Goal: Information Seeking & Learning: Learn about a topic

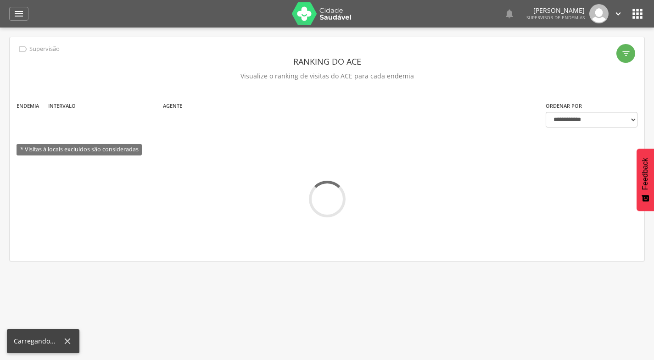
click at [19, 12] on icon "" at bounding box center [18, 13] width 11 height 11
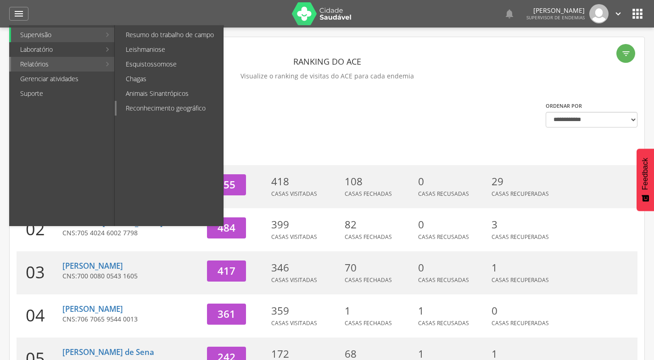
click at [156, 104] on link "Reconhecimento geográfico" at bounding box center [170, 108] width 106 height 15
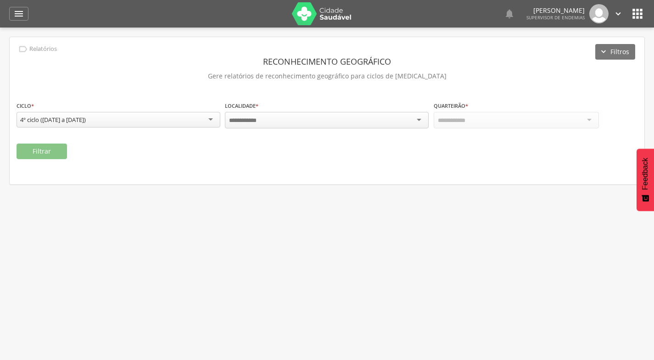
click at [258, 117] on input "select-one" at bounding box center [245, 121] width 33 height 8
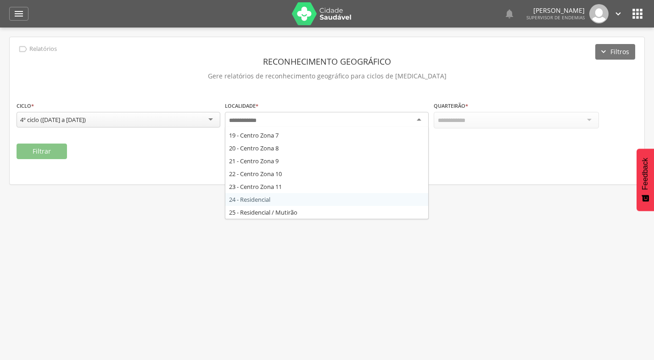
scroll to position [184, 0]
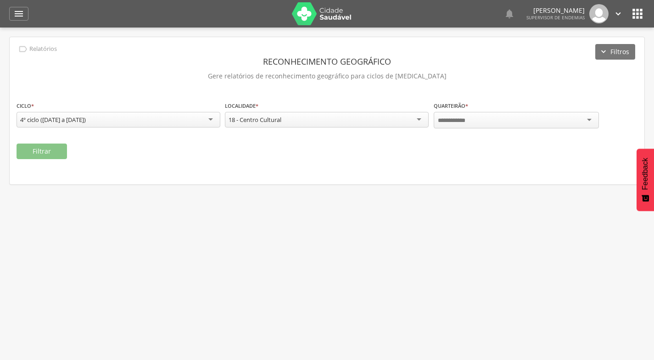
click at [487, 127] on div at bounding box center [516, 120] width 165 height 17
click at [46, 151] on button "Filtrar" at bounding box center [42, 152] width 50 height 16
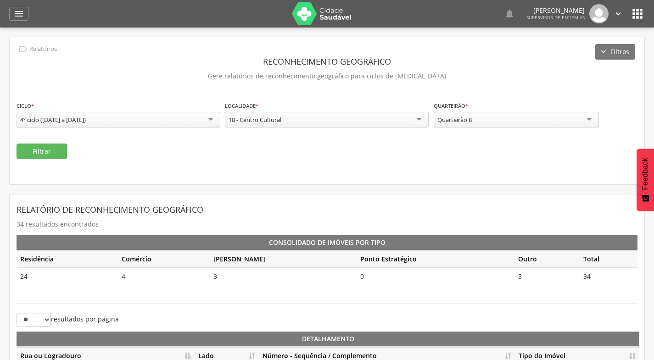
click at [45, 289] on div "Relatório de Reconhecimento Geográfico 34 resultados encontrados Consolidado de…" at bounding box center [327, 248] width 621 height 93
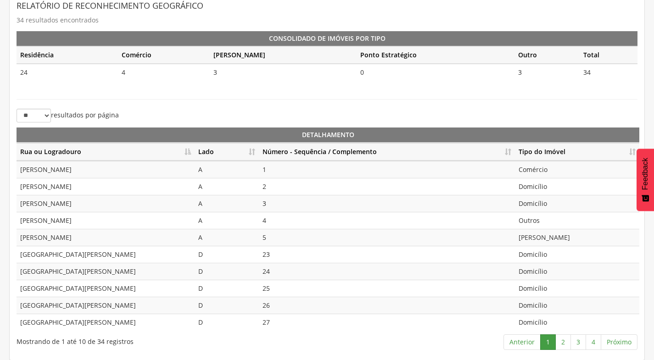
scroll to position [205, 0]
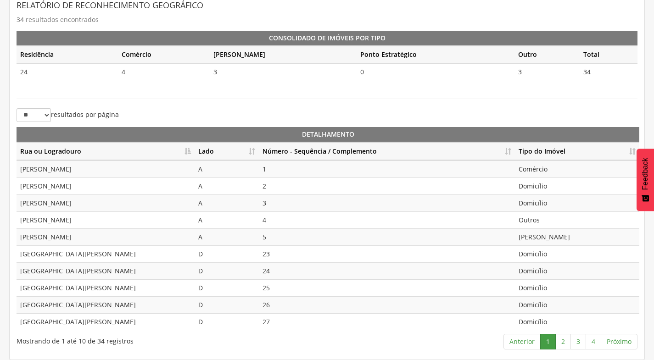
click at [253, 150] on th "Lado" at bounding box center [227, 152] width 64 height 18
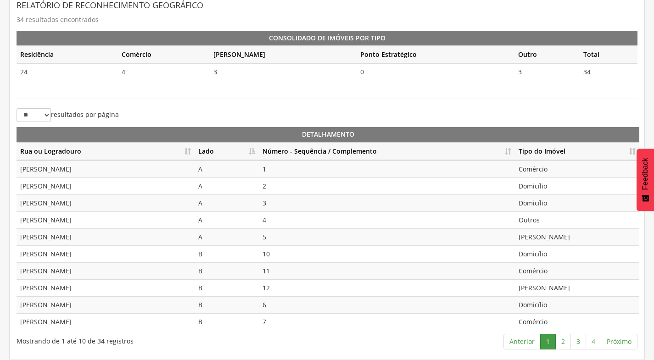
click at [511, 148] on th "Número - Sequência / Complemento" at bounding box center [387, 152] width 256 height 18
click at [567, 342] on link "2" at bounding box center [563, 342] width 16 height 16
click at [574, 335] on link "3" at bounding box center [579, 342] width 16 height 16
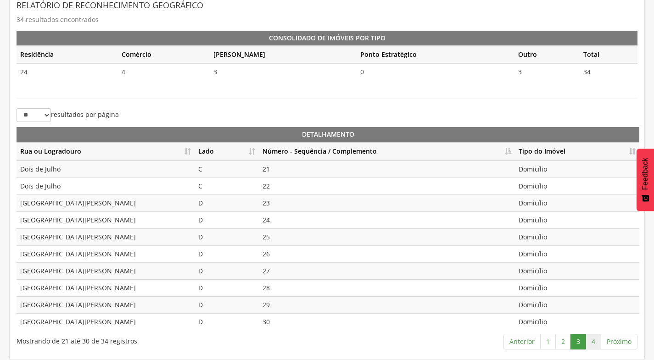
click at [594, 344] on link "4" at bounding box center [594, 342] width 16 height 16
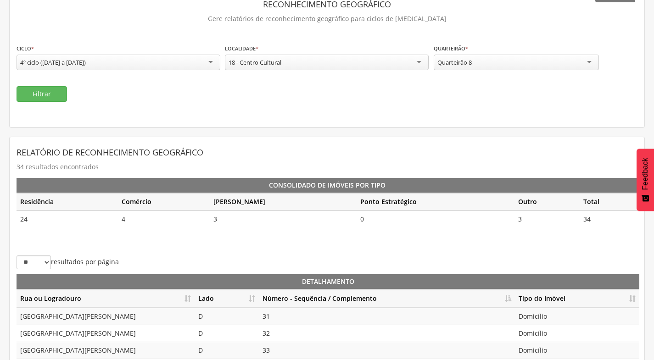
scroll to position [57, 0]
click at [494, 58] on div "Quarteirão 8" at bounding box center [516, 63] width 165 height 16
drag, startPoint x: 39, startPoint y: 90, endPoint x: 35, endPoint y: 87, distance: 5.2
click at [39, 89] on button "Filtrar" at bounding box center [42, 95] width 50 height 16
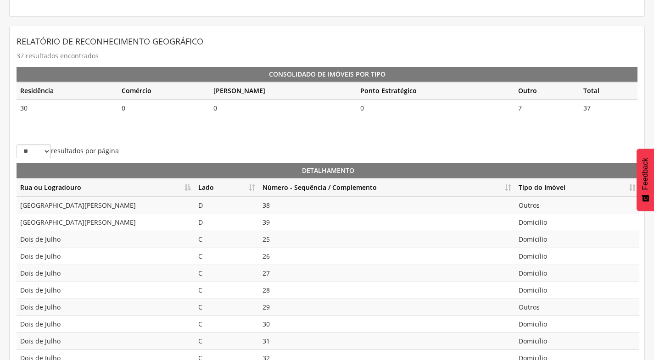
scroll to position [195, 0]
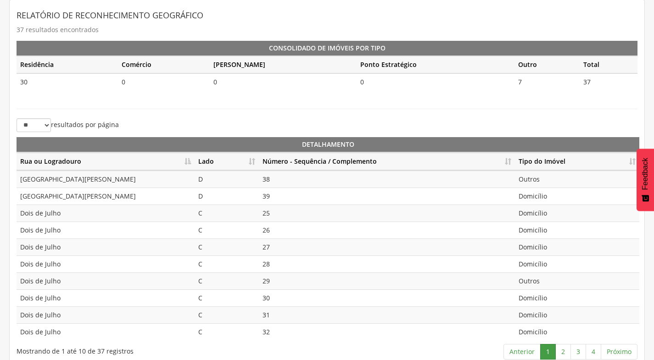
click at [256, 159] on th "Lado" at bounding box center [227, 162] width 64 height 18
click at [507, 162] on th "Número - Sequência / Complemento" at bounding box center [387, 162] width 256 height 18
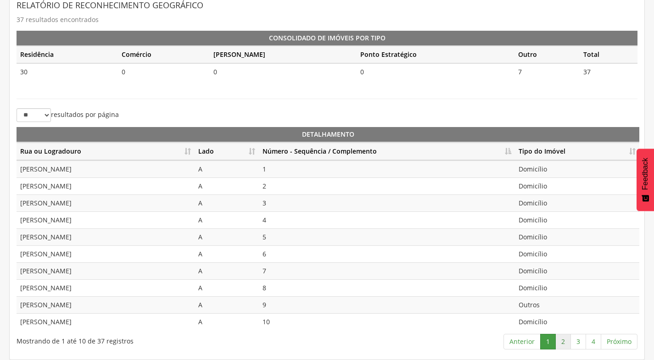
click at [563, 341] on link "2" at bounding box center [563, 342] width 16 height 16
click at [543, 344] on link "1" at bounding box center [548, 342] width 16 height 16
click at [561, 344] on link "2" at bounding box center [563, 342] width 16 height 16
click at [579, 338] on link "3" at bounding box center [579, 342] width 16 height 16
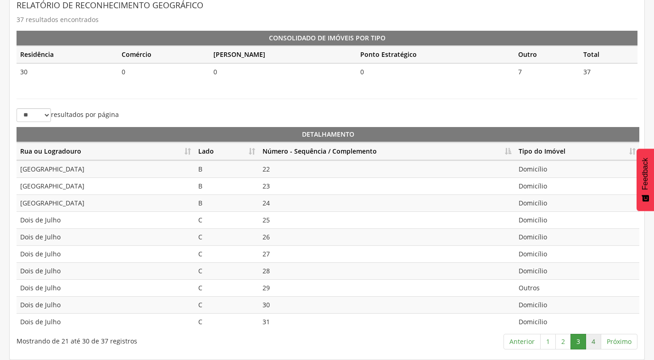
click at [596, 341] on link "4" at bounding box center [594, 342] width 16 height 16
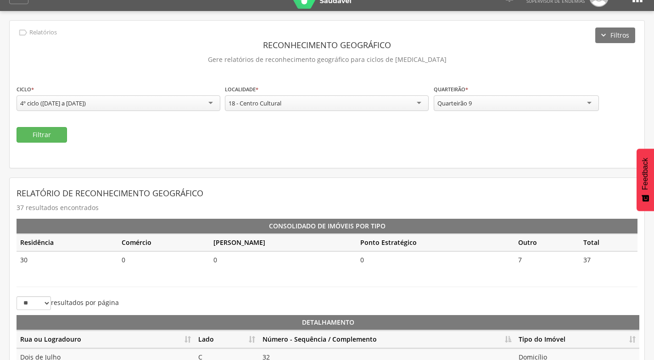
scroll to position [16, 0]
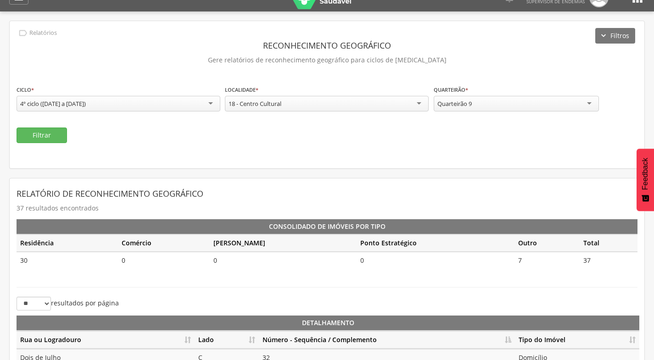
click at [564, 107] on div "Quarteirão 9" at bounding box center [516, 104] width 165 height 16
click at [62, 133] on button "Filtrar" at bounding box center [42, 136] width 50 height 16
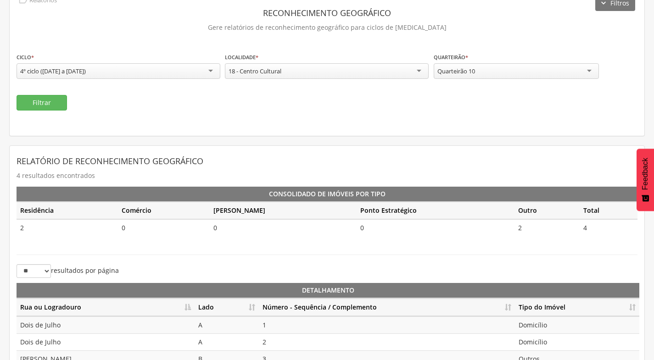
scroll to position [103, 0]
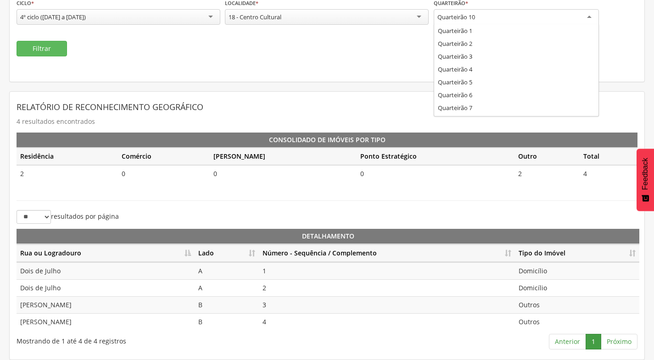
click at [478, 15] on div "Quarteirão 10" at bounding box center [516, 17] width 165 height 17
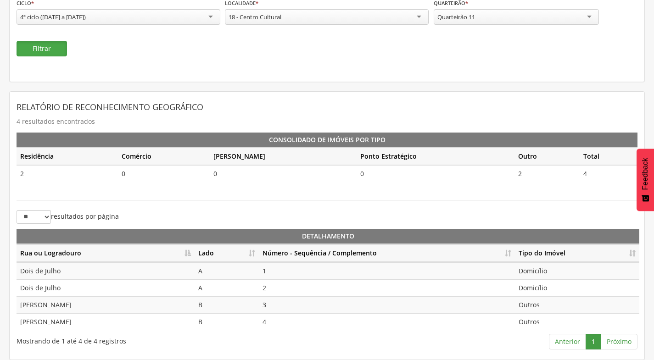
click at [56, 43] on button "Filtrar" at bounding box center [42, 49] width 50 height 16
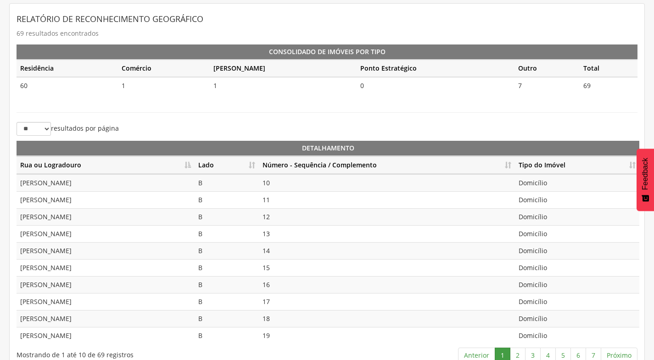
scroll to position [195, 0]
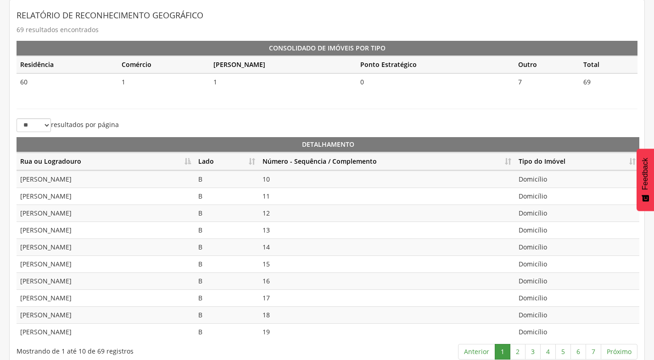
click at [256, 160] on th "Lado" at bounding box center [227, 162] width 64 height 18
click at [509, 165] on th "Número - Sequência / Complemento" at bounding box center [387, 162] width 256 height 18
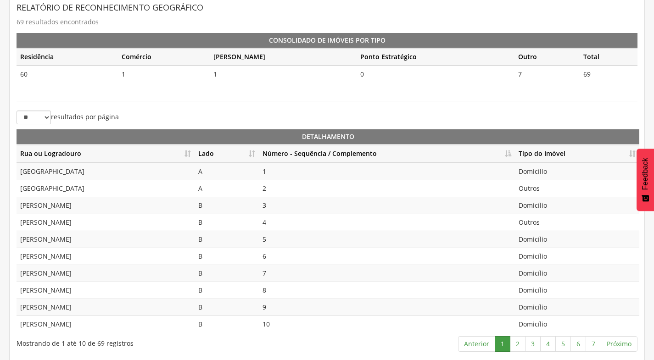
scroll to position [205, 0]
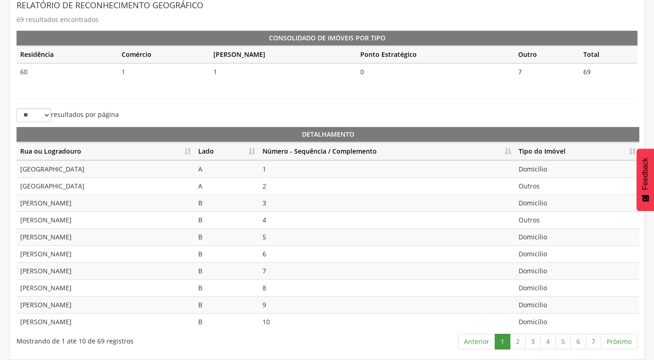
click at [559, 18] on p "69 resultados encontrados" at bounding box center [327, 19] width 621 height 13
click at [519, 342] on link "2" at bounding box center [518, 342] width 16 height 16
click at [536, 343] on link "3" at bounding box center [533, 342] width 16 height 16
click at [547, 342] on link "4" at bounding box center [548, 342] width 16 height 16
click at [562, 342] on link "5" at bounding box center [563, 342] width 16 height 16
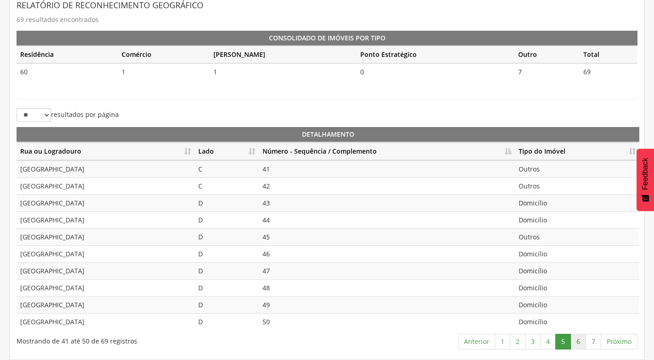
click at [579, 346] on link "6" at bounding box center [579, 342] width 16 height 16
click at [596, 338] on link "7" at bounding box center [594, 342] width 16 height 16
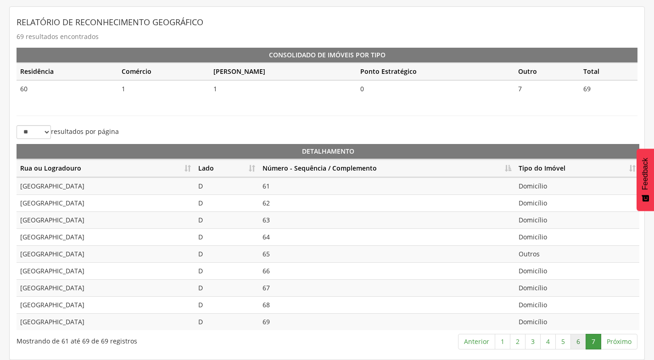
click at [580, 345] on link "6" at bounding box center [579, 342] width 16 height 16
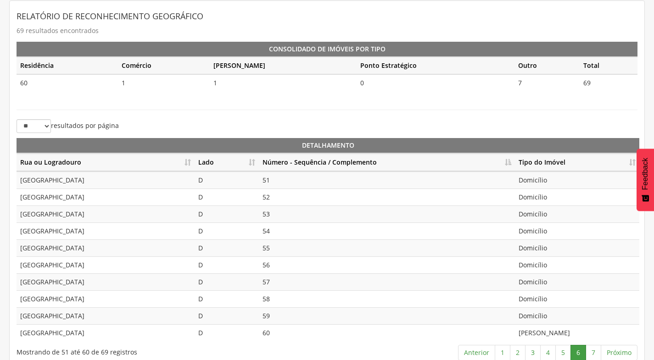
scroll to position [205, 0]
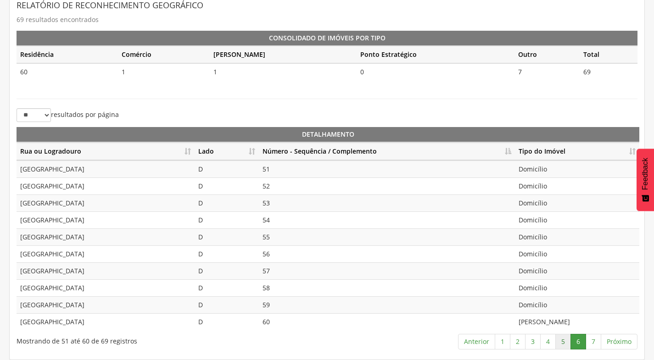
click at [561, 343] on link "5" at bounding box center [563, 342] width 16 height 16
click at [554, 341] on link "4" at bounding box center [548, 342] width 16 height 16
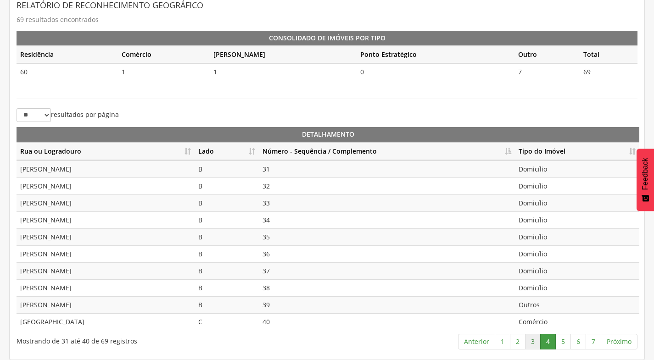
click at [534, 342] on link "3" at bounding box center [533, 342] width 16 height 16
click at [507, 343] on link "1" at bounding box center [503, 342] width 16 height 16
click at [501, 343] on link "1" at bounding box center [503, 342] width 16 height 16
click at [594, 344] on link "7" at bounding box center [594, 342] width 16 height 16
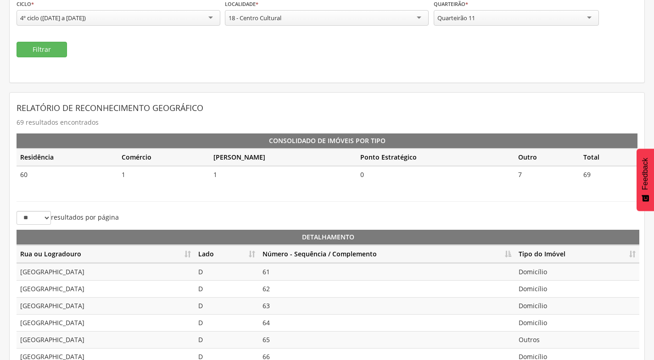
scroll to position [4, 0]
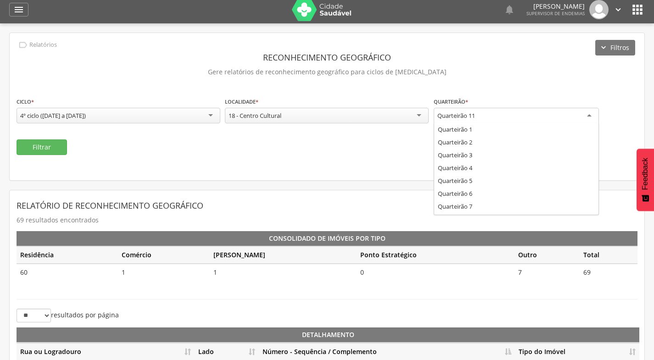
click at [497, 118] on div "Quarteirão 11" at bounding box center [516, 116] width 165 height 17
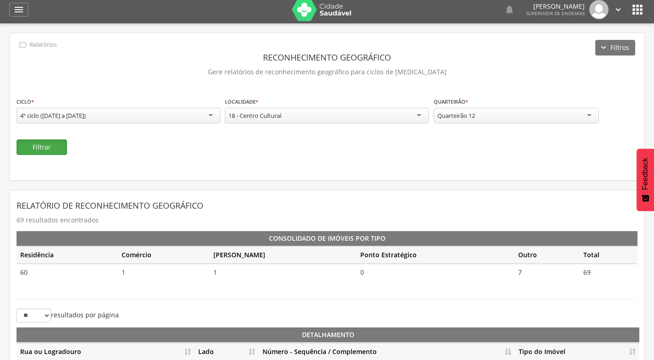
click at [55, 143] on button "Filtrar" at bounding box center [42, 148] width 50 height 16
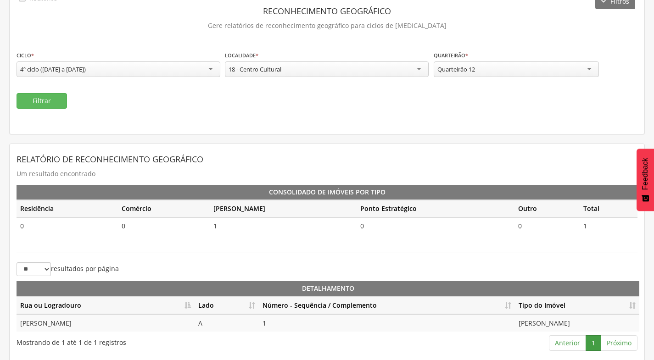
scroll to position [52, 0]
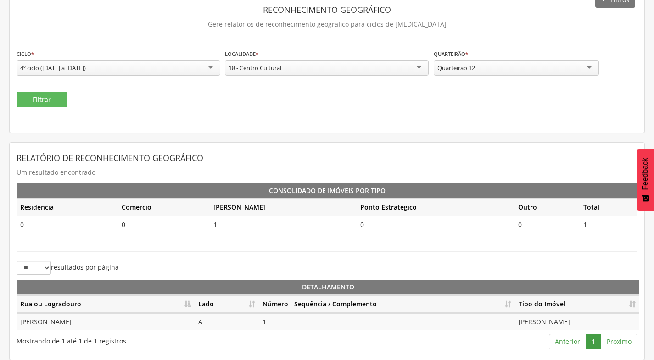
click at [513, 66] on div "Quarteirão 12" at bounding box center [516, 68] width 165 height 16
click at [59, 101] on button "Filtrar" at bounding box center [42, 100] width 50 height 16
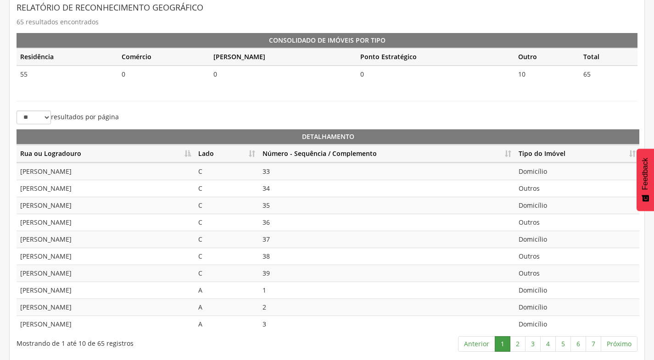
scroll to position [205, 0]
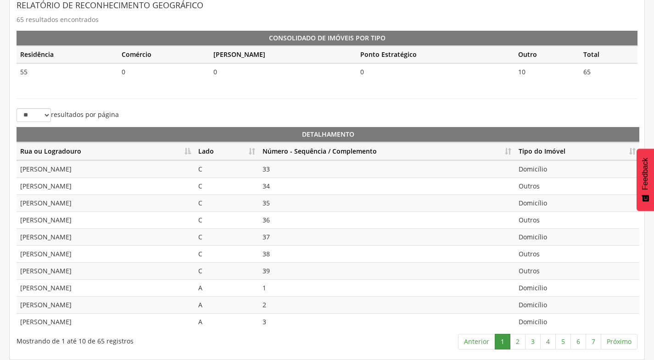
click at [253, 150] on th "Lado" at bounding box center [227, 152] width 64 height 18
click at [509, 152] on th "Número - Sequência / Complemento" at bounding box center [387, 152] width 256 height 18
click at [518, 343] on link "2" at bounding box center [518, 342] width 16 height 16
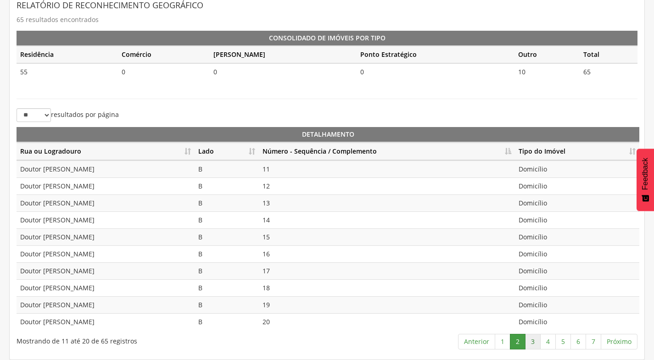
click at [532, 339] on link "3" at bounding box center [533, 342] width 16 height 16
click at [546, 339] on link "4" at bounding box center [548, 342] width 16 height 16
click at [531, 347] on link "3" at bounding box center [533, 342] width 16 height 16
click at [545, 343] on link "4" at bounding box center [548, 342] width 16 height 16
click at [569, 342] on link "5" at bounding box center [563, 342] width 16 height 16
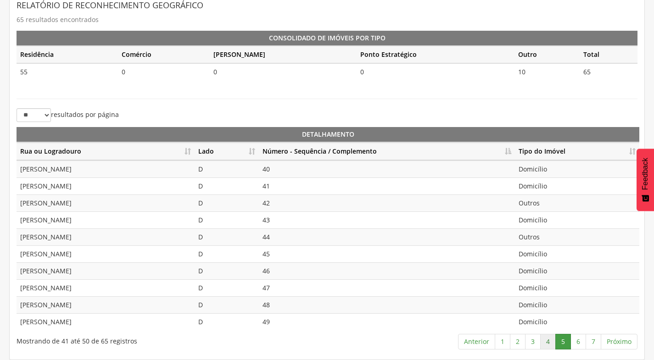
click at [550, 339] on link "4" at bounding box center [548, 342] width 16 height 16
click at [563, 342] on link "5" at bounding box center [563, 342] width 16 height 16
click at [550, 344] on link "4" at bounding box center [548, 342] width 16 height 16
click at [583, 342] on link "6" at bounding box center [579, 342] width 16 height 16
click at [593, 338] on link "7" at bounding box center [594, 342] width 16 height 16
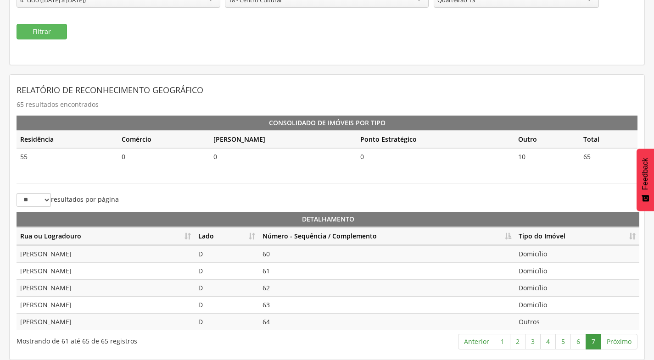
scroll to position [120, 0]
click at [544, 341] on link "4" at bounding box center [548, 342] width 16 height 16
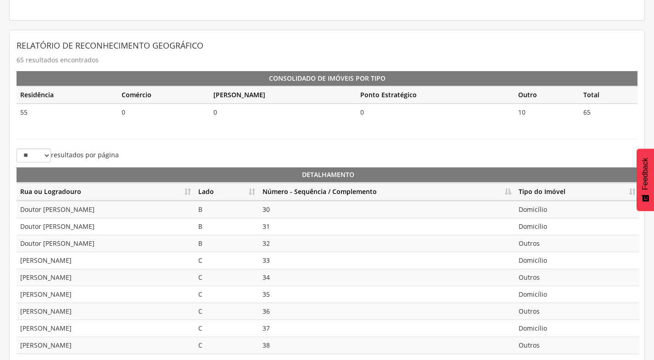
scroll to position [0, 0]
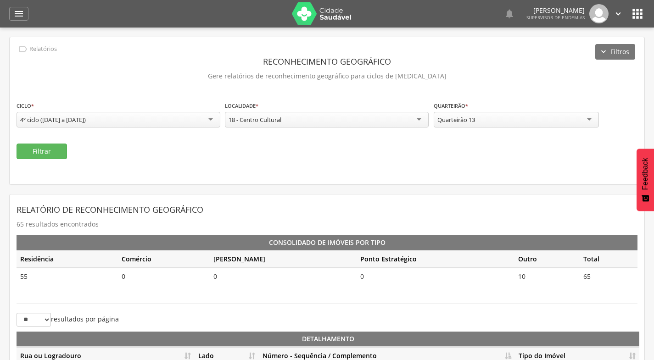
click at [577, 116] on div "Quarteirão 13" at bounding box center [516, 120] width 165 height 16
click at [29, 149] on button "Filtrar" at bounding box center [42, 152] width 50 height 16
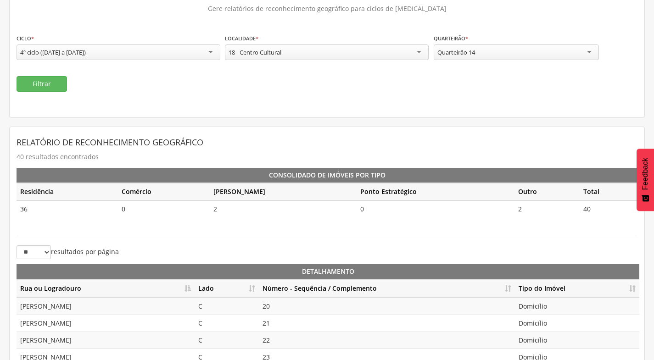
scroll to position [205, 0]
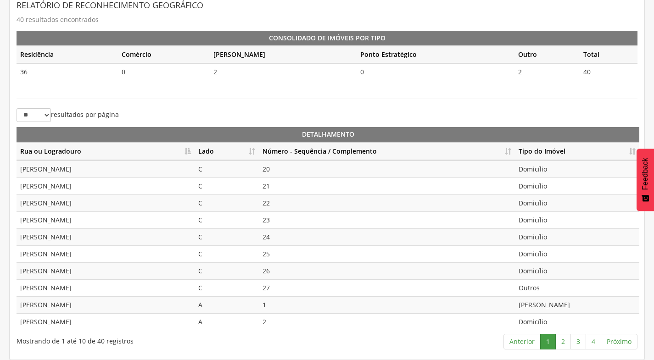
click at [249, 156] on th "Lado" at bounding box center [227, 152] width 64 height 18
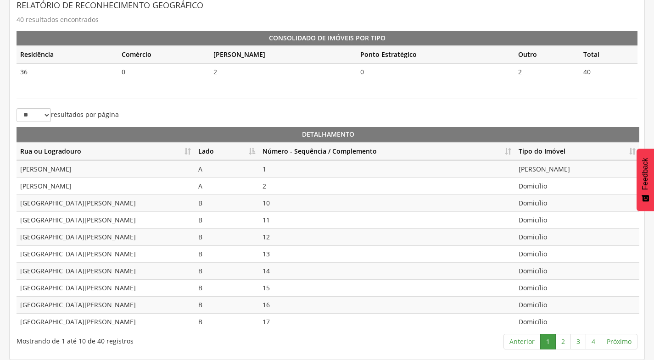
click at [510, 154] on th "Número - Sequência / Complemento" at bounding box center [387, 152] width 256 height 18
click at [559, 343] on link "2" at bounding box center [563, 342] width 16 height 16
click at [583, 341] on link "3" at bounding box center [579, 342] width 16 height 16
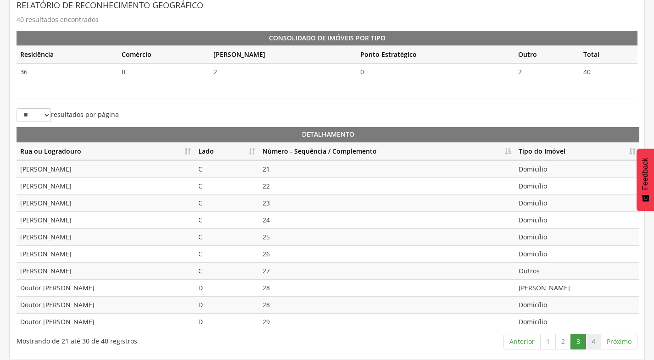
click at [598, 341] on link "4" at bounding box center [594, 342] width 16 height 16
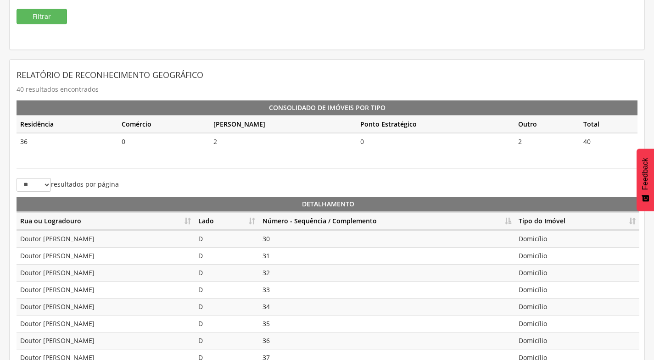
scroll to position [21, 0]
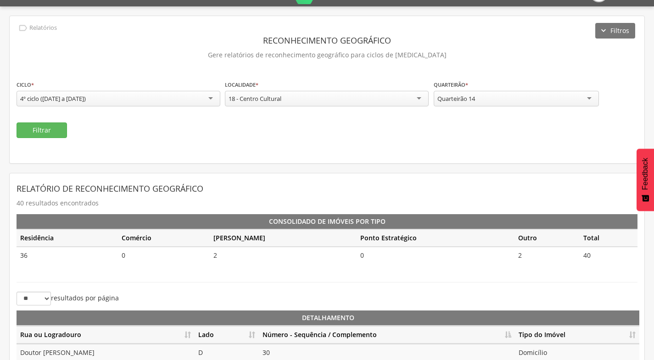
click at [552, 101] on div "Quarteirão 14" at bounding box center [516, 99] width 165 height 16
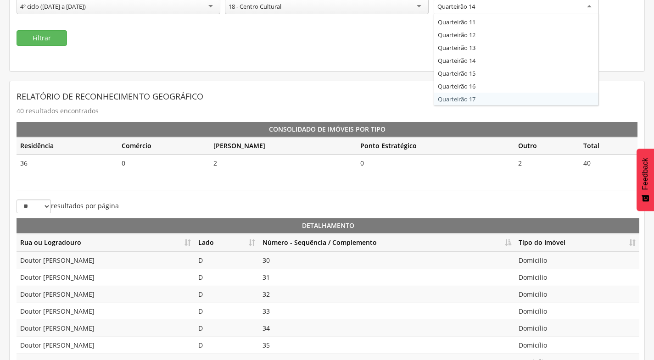
scroll to position [113, 0]
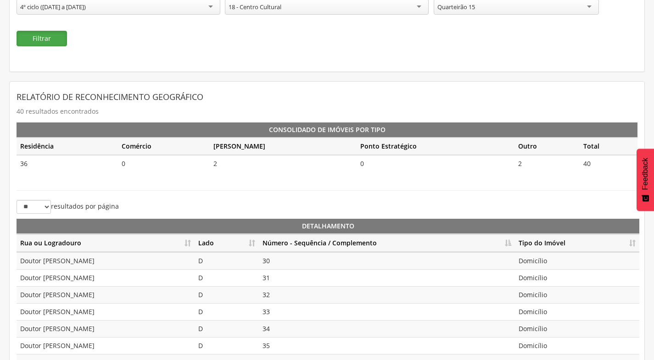
click at [53, 43] on button "Filtrar" at bounding box center [42, 39] width 50 height 16
click at [255, 241] on th "Lado" at bounding box center [227, 244] width 64 height 18
click at [510, 246] on th "Número - Sequência / Complemento" at bounding box center [387, 244] width 256 height 18
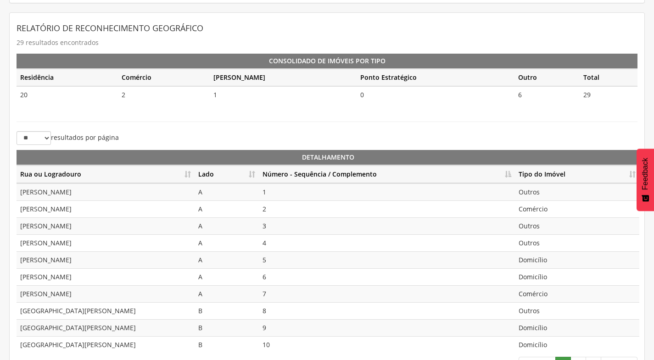
scroll to position [205, 0]
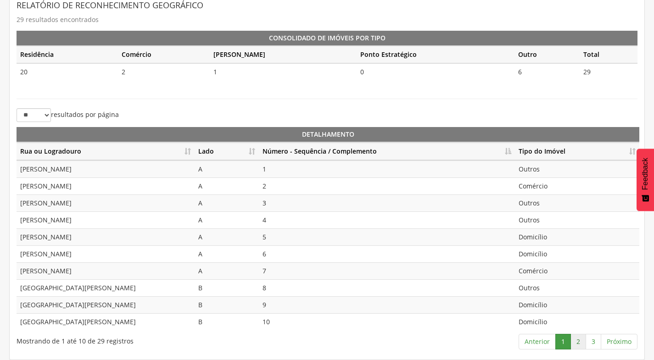
click at [581, 339] on link "2" at bounding box center [579, 342] width 16 height 16
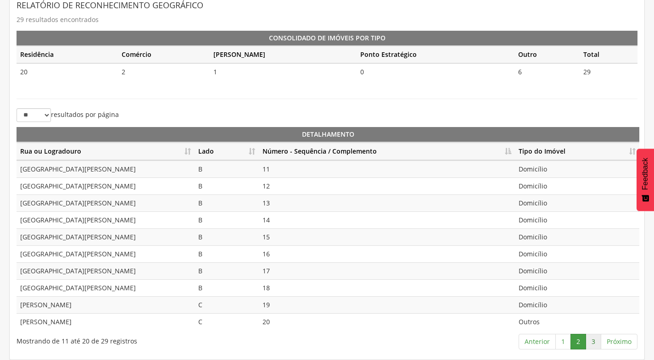
click at [597, 345] on link "3" at bounding box center [594, 342] width 16 height 16
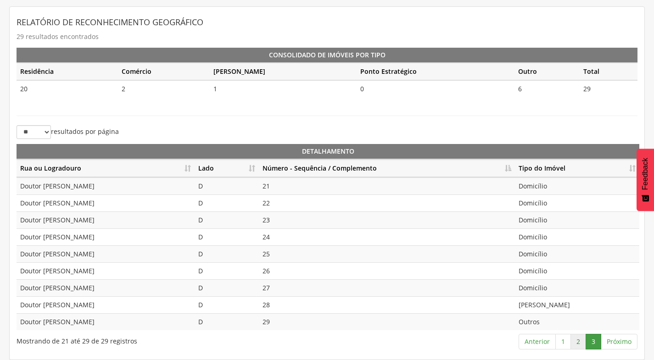
click at [584, 340] on link "2" at bounding box center [579, 342] width 16 height 16
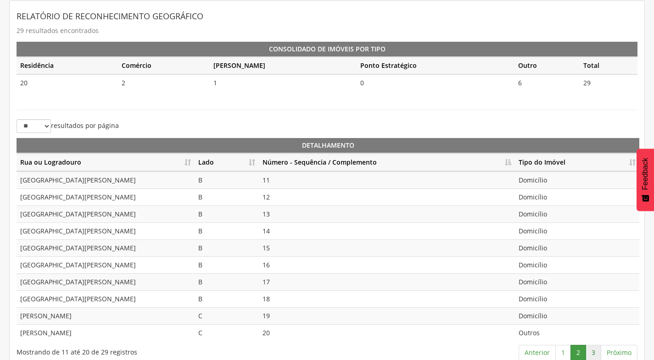
click at [593, 349] on link "3" at bounding box center [594, 353] width 16 height 16
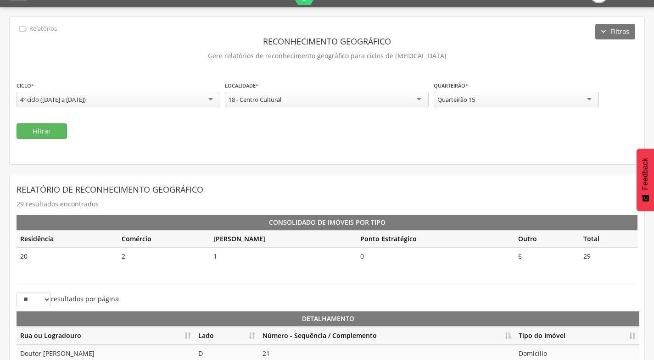
scroll to position [4, 0]
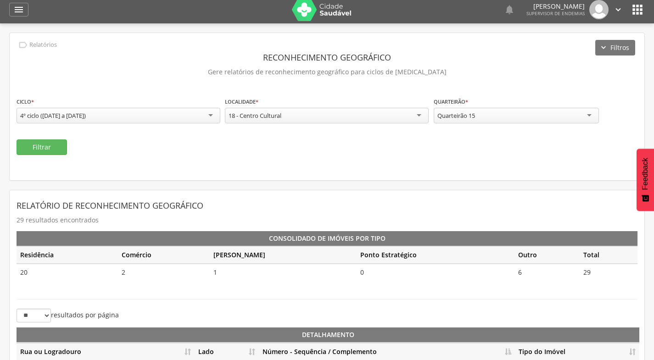
click at [523, 117] on div "Quarteirão 15" at bounding box center [516, 116] width 165 height 16
click at [38, 146] on button "Filtrar" at bounding box center [42, 148] width 50 height 16
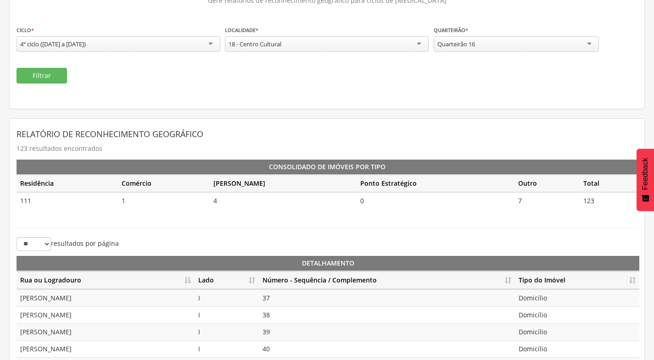
scroll to position [0, 0]
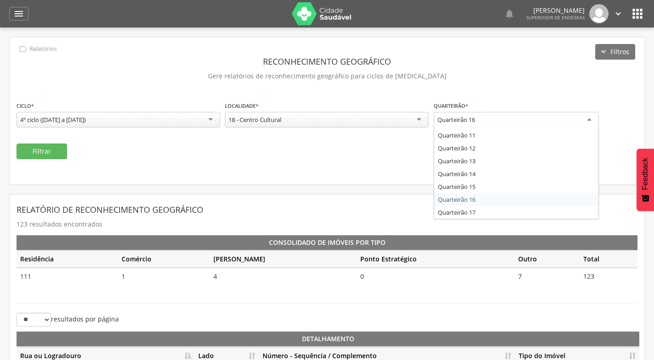
click at [500, 121] on div "Quarteirão 16" at bounding box center [516, 120] width 165 height 17
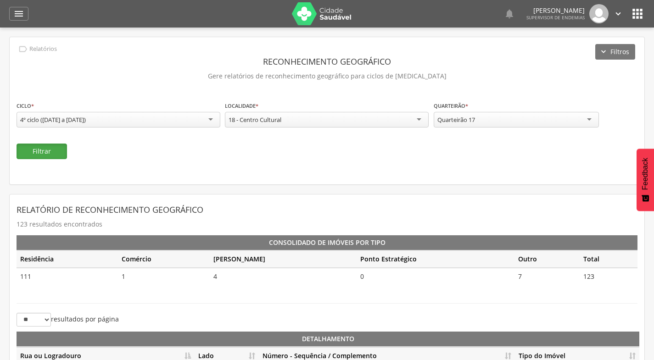
click at [58, 157] on button "Filtrar" at bounding box center [42, 152] width 50 height 16
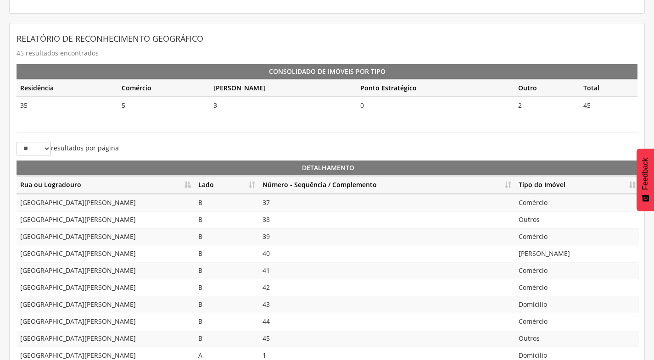
scroll to position [205, 0]
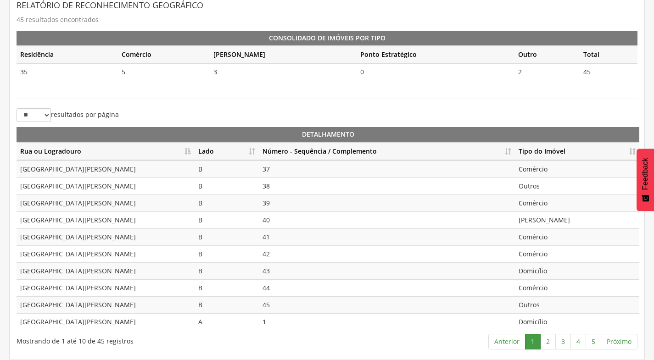
click at [257, 150] on th "Lado" at bounding box center [227, 152] width 64 height 18
click at [510, 151] on th "Número - Sequência / Complemento" at bounding box center [387, 152] width 256 height 18
click at [551, 341] on link "2" at bounding box center [548, 342] width 16 height 16
click at [561, 339] on link "3" at bounding box center [563, 342] width 16 height 16
click at [579, 344] on link "4" at bounding box center [579, 342] width 16 height 16
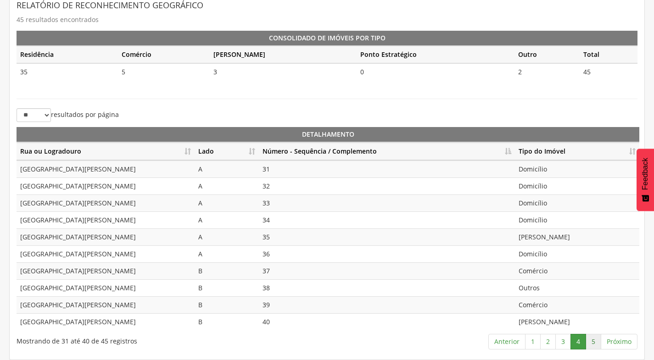
click at [594, 340] on link "5" at bounding box center [594, 342] width 16 height 16
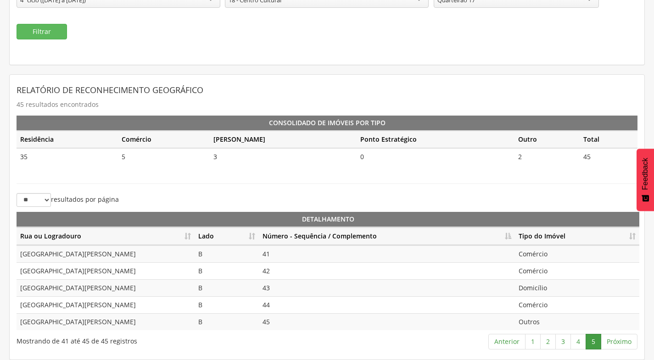
scroll to position [120, 0]
click at [578, 339] on link "4" at bounding box center [579, 342] width 16 height 16
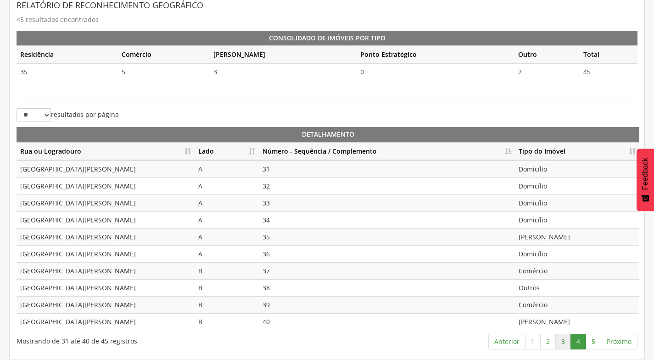
click at [561, 343] on link "3" at bounding box center [563, 342] width 16 height 16
click at [581, 339] on link "4" at bounding box center [579, 342] width 16 height 16
click at [599, 342] on link "5" at bounding box center [594, 342] width 16 height 16
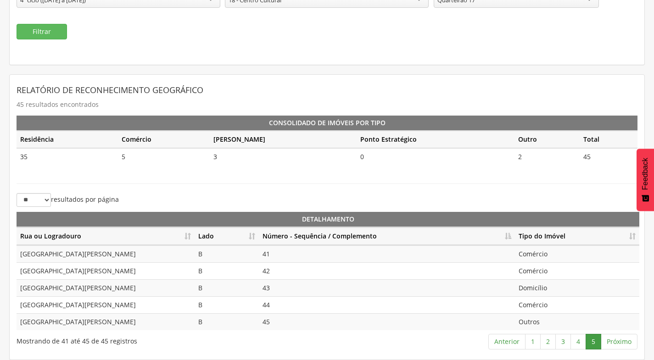
scroll to position [120, 0]
click at [574, 342] on link "4" at bounding box center [579, 342] width 16 height 16
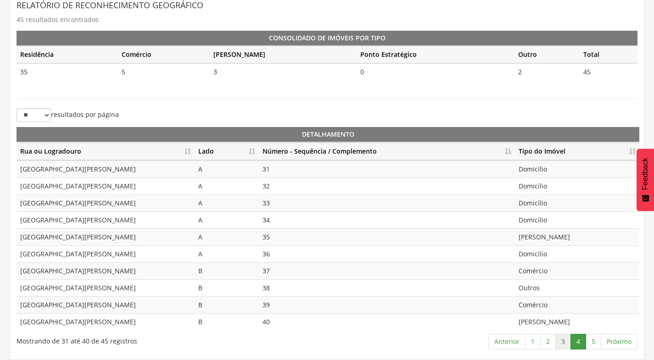
click at [564, 342] on link "3" at bounding box center [563, 342] width 16 height 16
click at [556, 342] on link "3" at bounding box center [563, 342] width 16 height 16
click at [550, 341] on link "2" at bounding box center [548, 342] width 16 height 16
click at [589, 341] on link "5" at bounding box center [594, 342] width 16 height 16
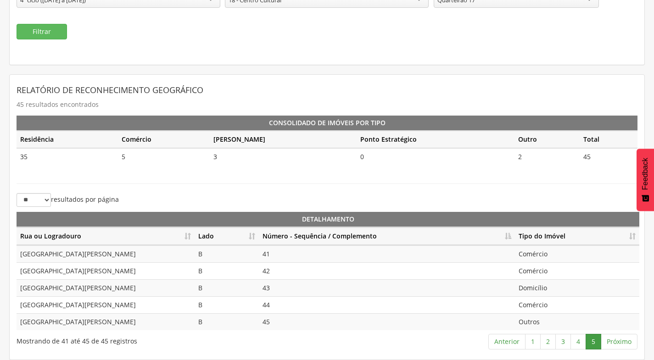
scroll to position [0, 0]
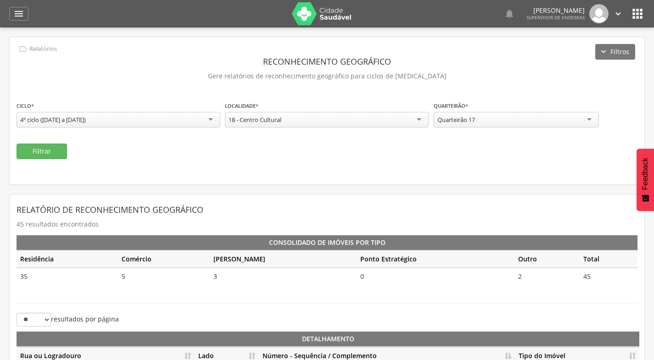
click at [513, 120] on div "Quarteirão 17" at bounding box center [516, 120] width 165 height 16
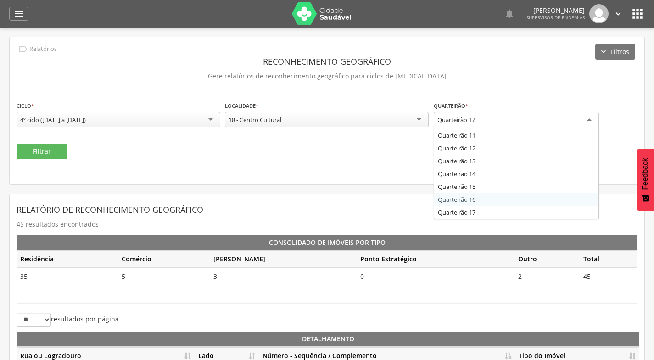
scroll to position [120, 0]
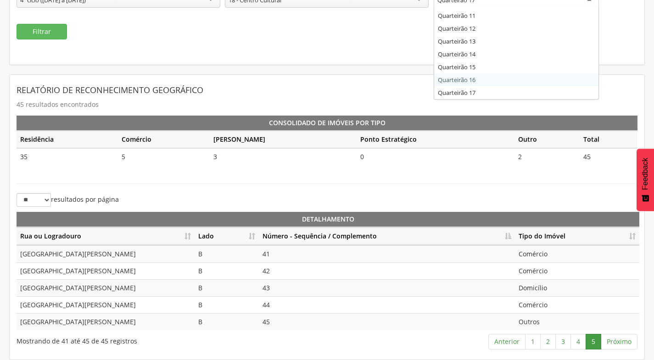
drag, startPoint x: 484, startPoint y: 80, endPoint x: 484, endPoint y: 91, distance: 10.6
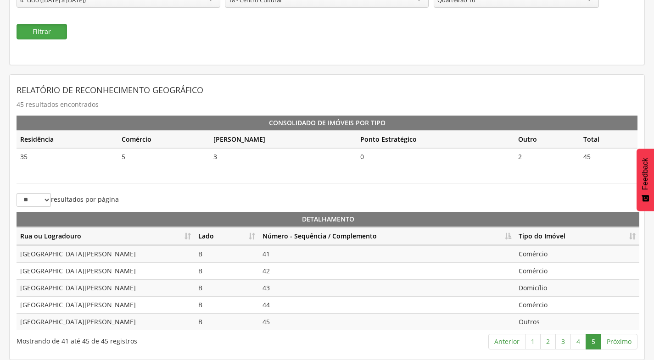
click at [52, 33] on button "Filtrar" at bounding box center [42, 32] width 50 height 16
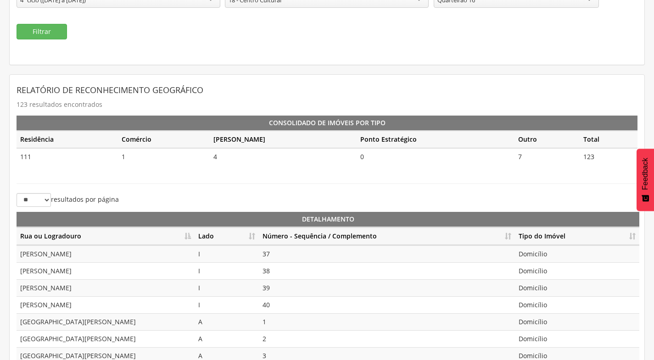
click at [248, 233] on th "Lado" at bounding box center [227, 237] width 64 height 18
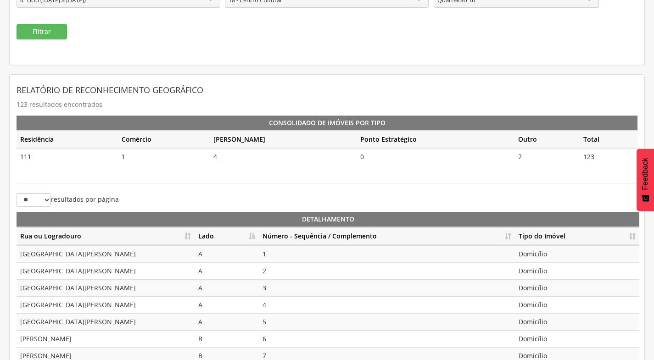
click at [512, 238] on th "Número - Sequência / Complemento" at bounding box center [387, 237] width 256 height 18
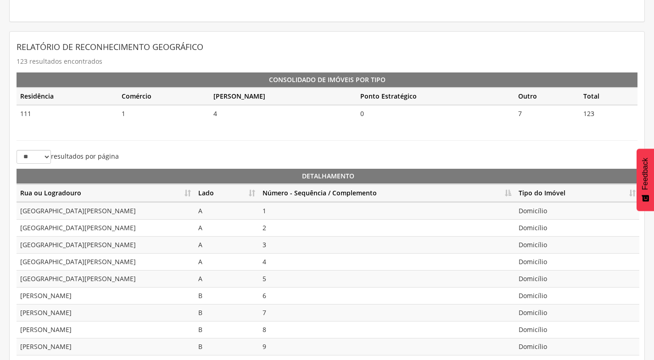
scroll to position [205, 0]
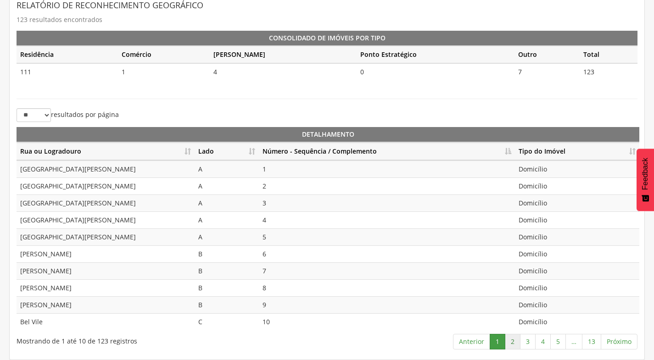
click at [512, 340] on link "2" at bounding box center [513, 342] width 16 height 16
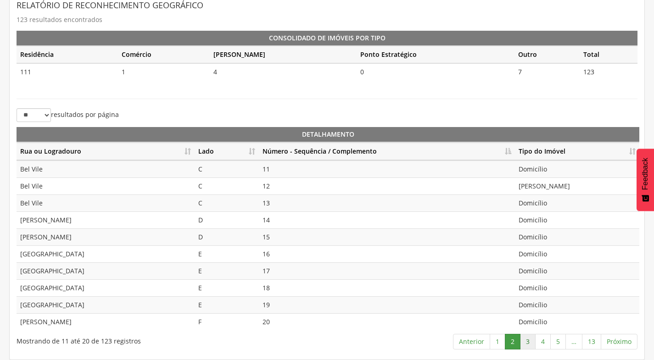
click at [526, 346] on link "3" at bounding box center [528, 342] width 16 height 16
click at [543, 343] on link "4" at bounding box center [543, 342] width 16 height 16
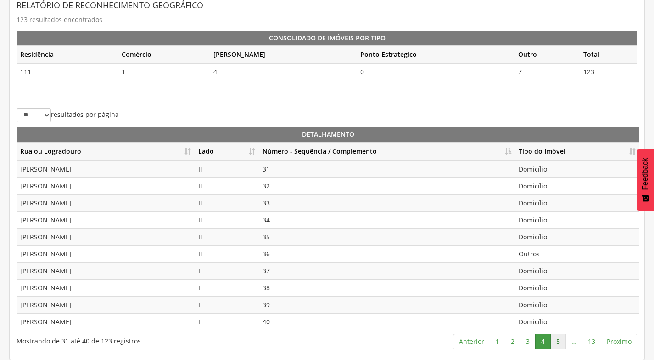
click at [557, 347] on link "5" at bounding box center [558, 342] width 16 height 16
click at [530, 341] on link "4" at bounding box center [528, 342] width 16 height 16
click at [544, 343] on link "4" at bounding box center [543, 342] width 16 height 16
click at [560, 342] on link "5" at bounding box center [558, 342] width 16 height 16
click at [558, 344] on link "6" at bounding box center [558, 342] width 16 height 16
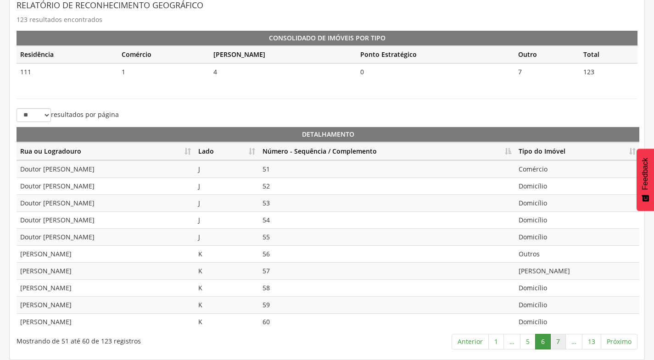
click at [557, 342] on link "7" at bounding box center [558, 342] width 16 height 16
click at [560, 342] on link "8" at bounding box center [558, 342] width 16 height 16
click at [524, 340] on link "7" at bounding box center [528, 342] width 16 height 16
click at [556, 341] on link "8" at bounding box center [558, 342] width 16 height 16
click at [527, 336] on link "7" at bounding box center [528, 342] width 16 height 16
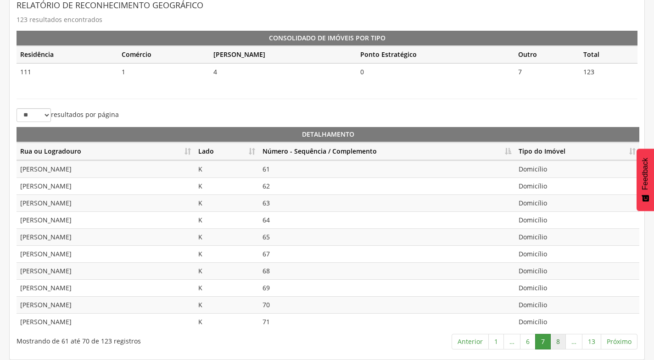
click at [555, 343] on link "8" at bounding box center [558, 342] width 16 height 16
click at [560, 342] on link "9" at bounding box center [558, 342] width 16 height 16
click at [565, 344] on link "10" at bounding box center [556, 342] width 19 height 16
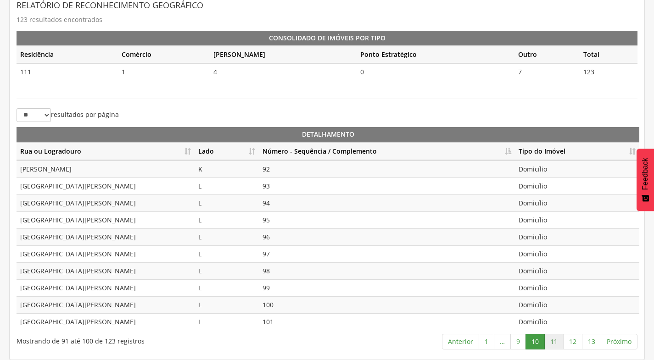
click at [558, 339] on link "11" at bounding box center [553, 342] width 19 height 16
click at [524, 342] on link "9" at bounding box center [518, 342] width 16 height 16
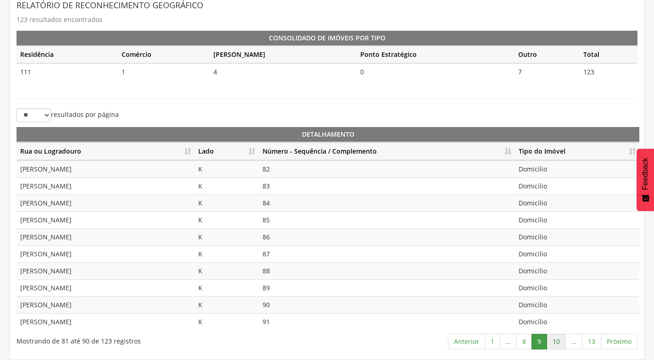
click at [555, 347] on link "10" at bounding box center [556, 342] width 19 height 16
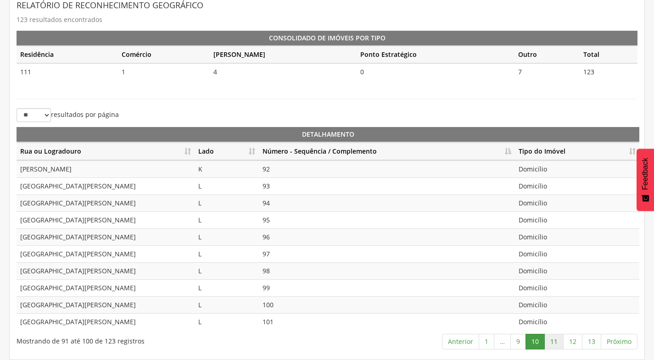
click at [553, 342] on link "11" at bounding box center [553, 342] width 19 height 16
click at [566, 344] on link "12" at bounding box center [572, 342] width 19 height 16
click at [594, 346] on link "13" at bounding box center [591, 342] width 19 height 16
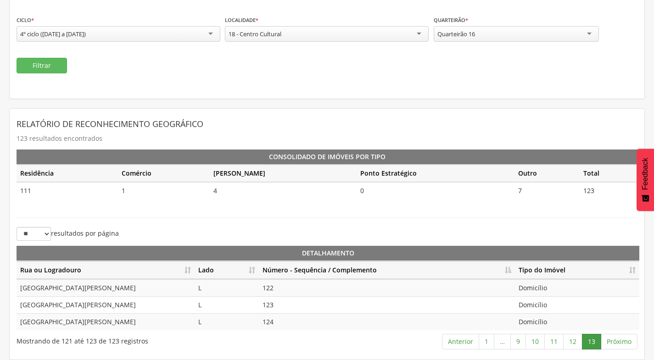
scroll to position [86, 0]
click at [488, 342] on link "1" at bounding box center [487, 342] width 16 height 16
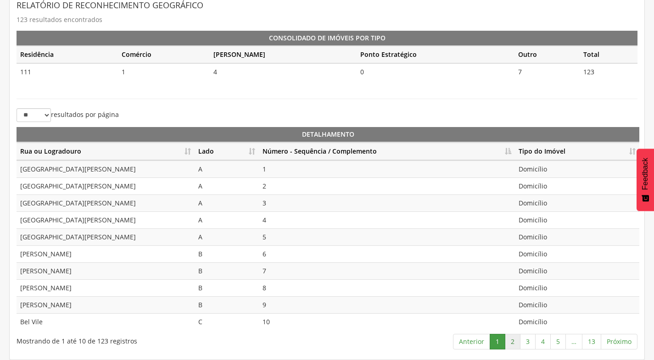
click at [509, 343] on link "2" at bounding box center [513, 342] width 16 height 16
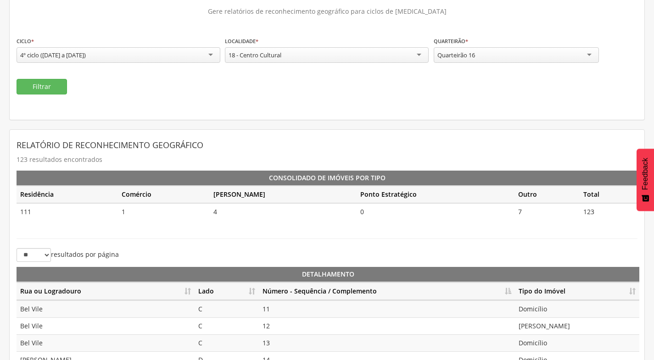
scroll to position [0, 0]
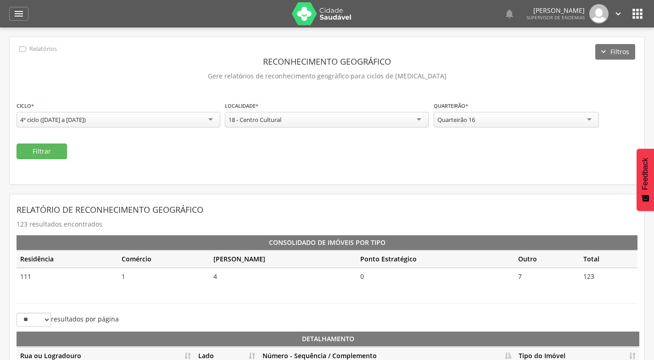
click at [638, 18] on icon "" at bounding box center [637, 13] width 15 height 15
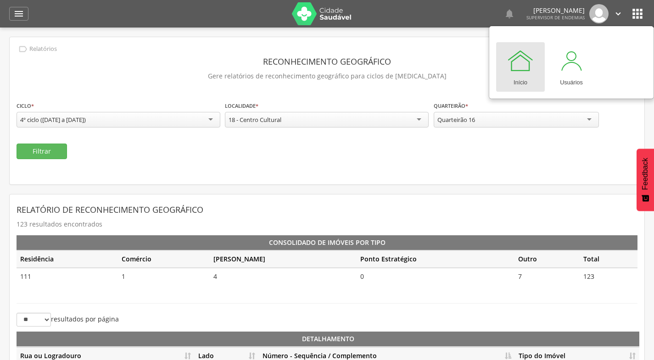
click at [620, 9] on icon "" at bounding box center [618, 14] width 10 height 10
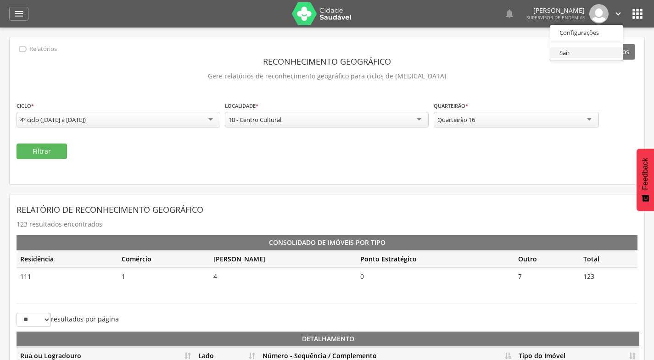
click at [584, 53] on link "Sair" at bounding box center [586, 52] width 73 height 11
